Goal: Communication & Community: Answer question/provide support

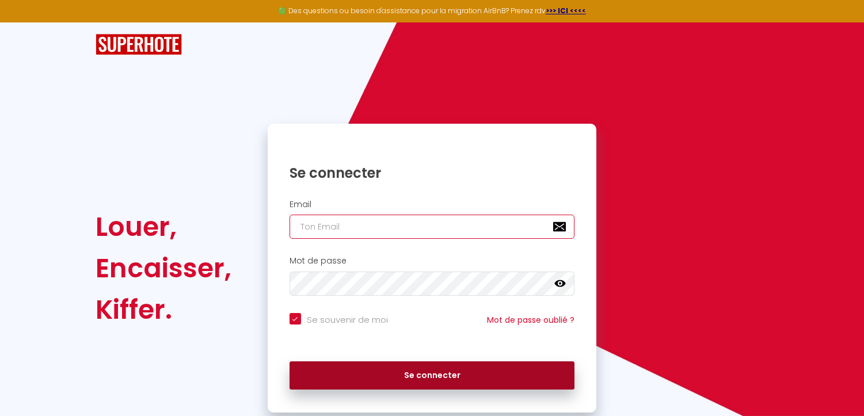
type input "[EMAIL_ADDRESS][DOMAIN_NAME]"
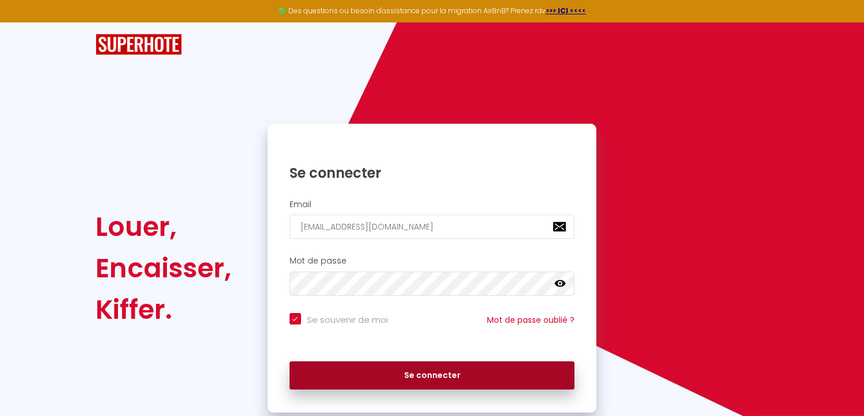
click at [388, 369] on button "Se connecter" at bounding box center [433, 376] width 286 height 29
checkbox input "true"
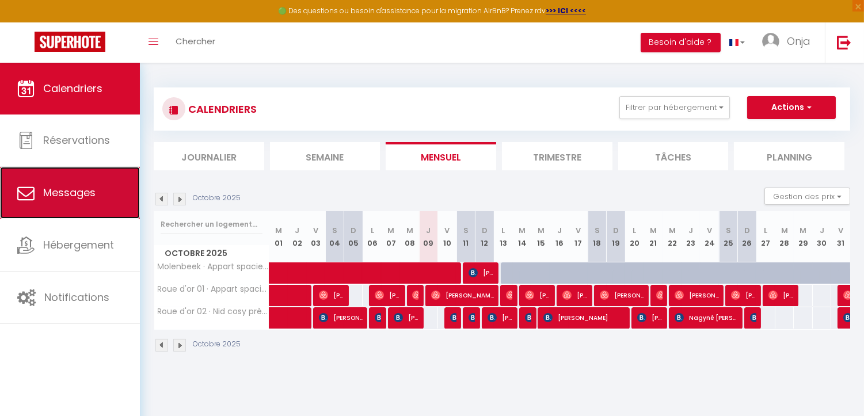
click at [76, 185] on span "Messages" at bounding box center [69, 192] width 52 height 14
select select "message"
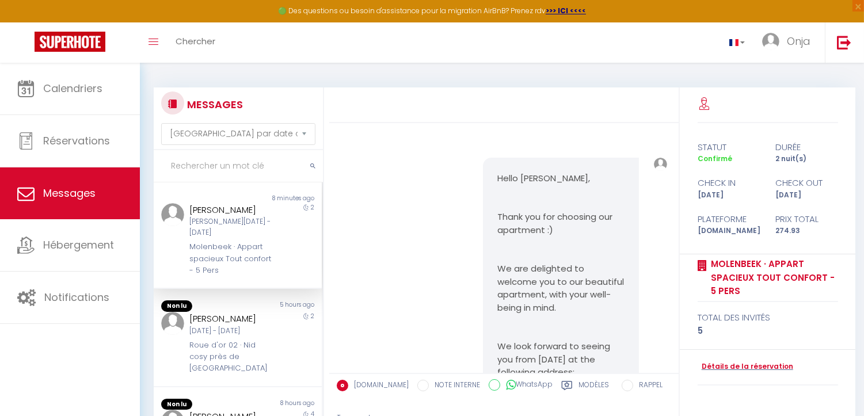
scroll to position [1722, 0]
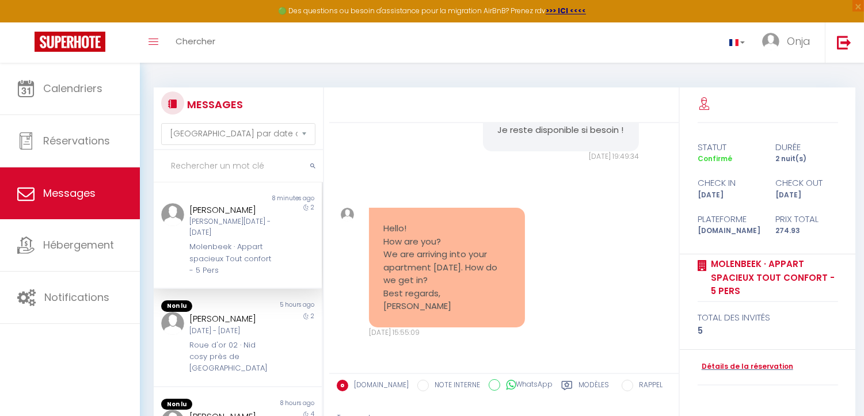
drag, startPoint x: 492, startPoint y: 305, endPoint x: 370, endPoint y: 242, distance: 137.8
click at [370, 242] on div "Hello! How are you? We are arriving into your apartment [DATE]. How do we get i…" at bounding box center [447, 268] width 156 height 120
copy pre "Hello! How are you? We are arriving into your apartment [DATE]. How do we get i…"
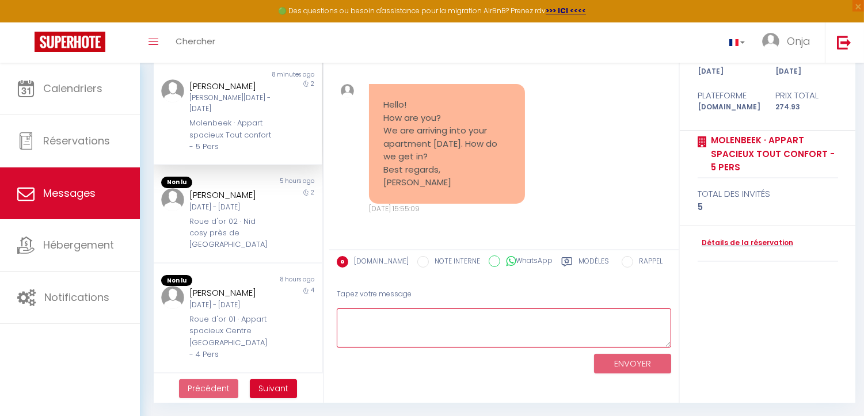
click at [545, 317] on textarea at bounding box center [504, 329] width 335 height 40
paste textarea "Bonjour [PERSON_NAME], Merci pour votre message ! Les **instructions d’accès** …"
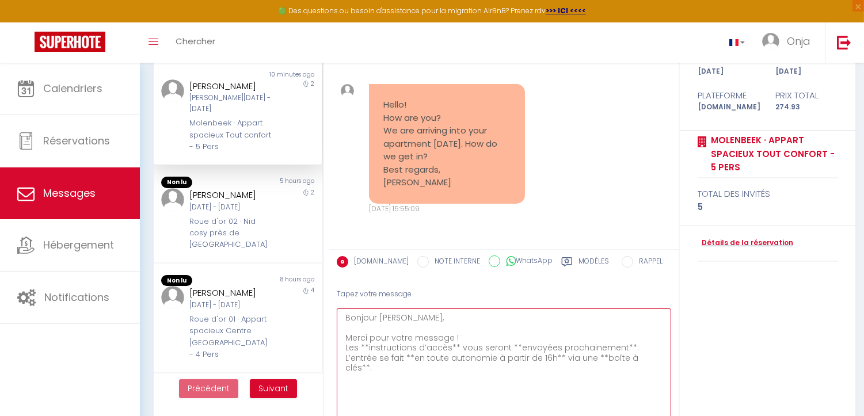
scroll to position [0, 0]
drag, startPoint x: 666, startPoint y: 342, endPoint x: 724, endPoint y: 435, distance: 109.9
click at [724, 293] on html "🟢 Des questions ou besoin d'assistance pour la migration AirBnB? Prenez rdv >>>…" at bounding box center [432, 84] width 864 height 416
click at [367, 347] on textarea "Bonjour [PERSON_NAME], Merci pour votre message ! Les **instructions d’accès** …" at bounding box center [504, 375] width 335 height 133
click at [447, 344] on textarea "Bonjour [PERSON_NAME], Merci pour votre message ! Les instructions d’accès** vo…" at bounding box center [504, 375] width 335 height 133
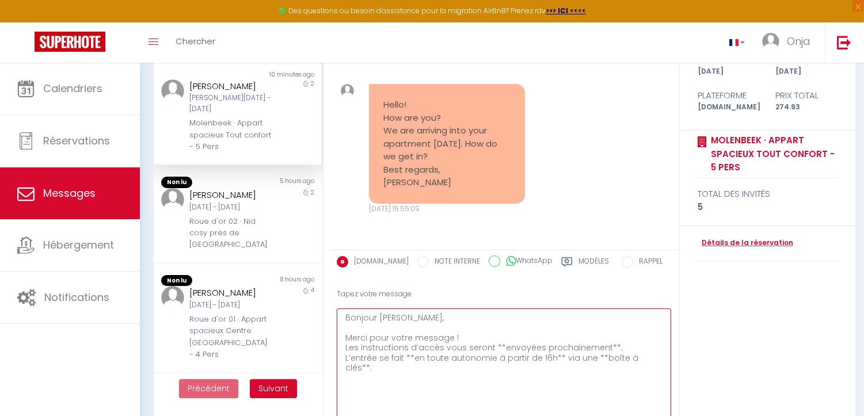
click at [497, 349] on textarea "Bonjour [PERSON_NAME], Merci pour votre message ! Les instructions d’accès vous…" at bounding box center [504, 375] width 335 height 133
click at [599, 347] on textarea "Bonjour [PERSON_NAME], Merci pour votre message ! Les instructions d’accès vous…" at bounding box center [504, 375] width 335 height 133
click at [413, 359] on textarea "Bonjour [PERSON_NAME], Merci pour votre message ! Les instructions d’accès vous…" at bounding box center [504, 375] width 335 height 133
click at [551, 357] on textarea "Bonjour [PERSON_NAME], Merci pour votre message ! Les instructions d’accès vous…" at bounding box center [504, 375] width 335 height 133
click at [638, 355] on textarea "Bonjour [PERSON_NAME], Merci pour votre message ! Les instructions d’accès vous…" at bounding box center [504, 375] width 335 height 133
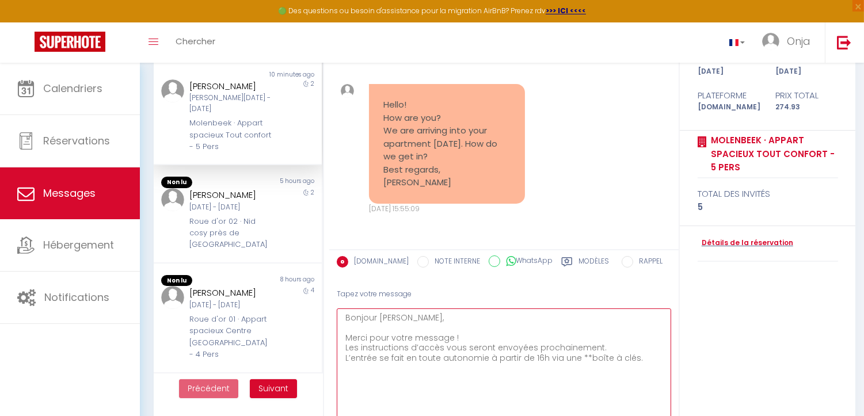
click at [583, 358] on textarea "Bonjour [PERSON_NAME], Merci pour votre message ! Les instructions d’accès vous…" at bounding box center [504, 375] width 335 height 133
click at [635, 359] on textarea "Bonjour [PERSON_NAME], Merci pour votre message ! Les instructions d’accès vous…" at bounding box center [504, 375] width 335 height 133
type textarea "Bonjour [PERSON_NAME], Merci pour votre message ! Les instructions d’accès vous…"
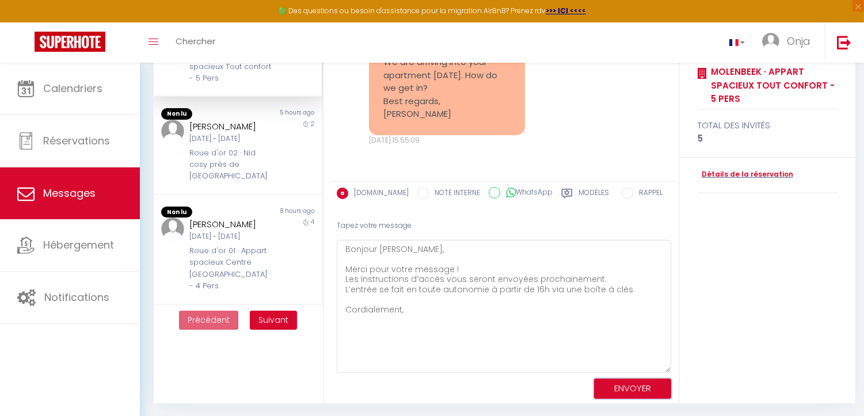
click at [619, 379] on button "ENVOYER" at bounding box center [632, 389] width 77 height 20
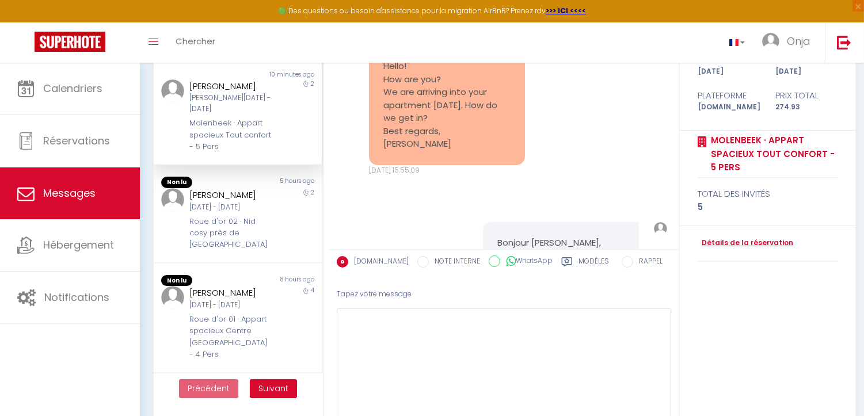
scroll to position [1951, 0]
